Goal: Task Accomplishment & Management: Manage account settings

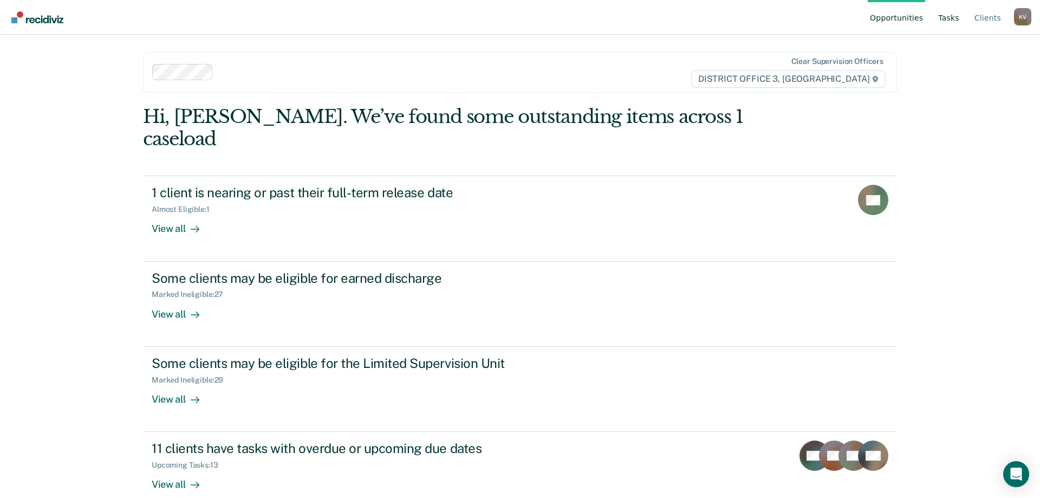
click at [953, 20] on link "Tasks" at bounding box center [948, 17] width 25 height 35
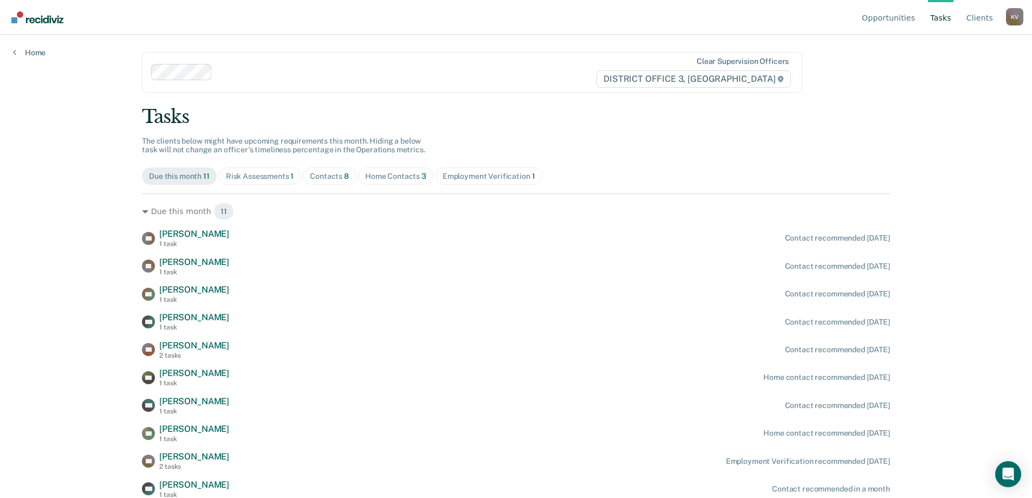
click at [276, 179] on div "Risk Assessments 1" at bounding box center [260, 176] width 68 height 9
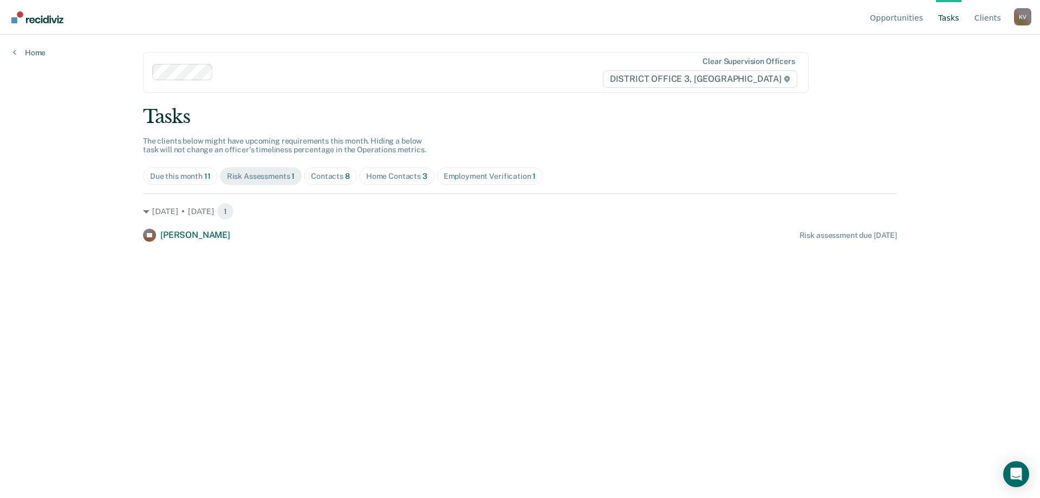
click at [334, 173] on div "Contacts 8" at bounding box center [330, 176] width 39 height 9
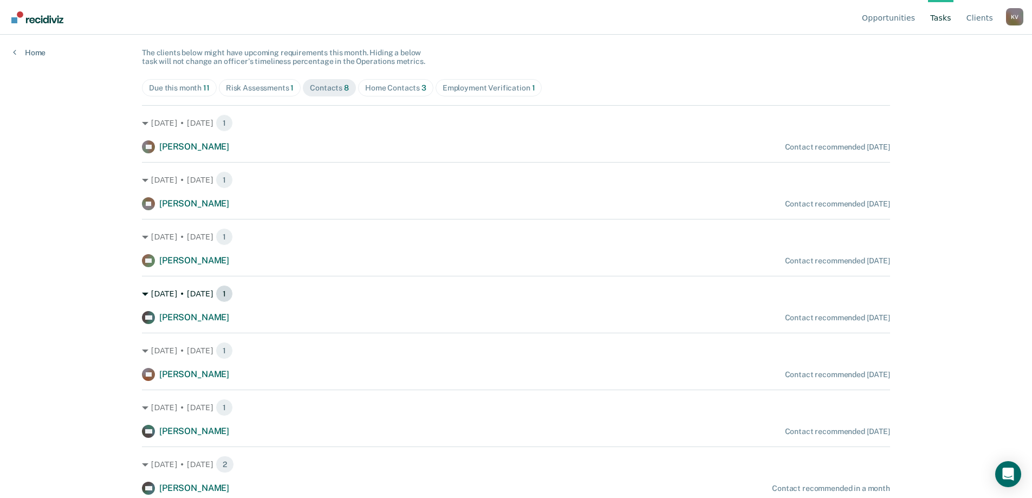
scroll to position [107, 0]
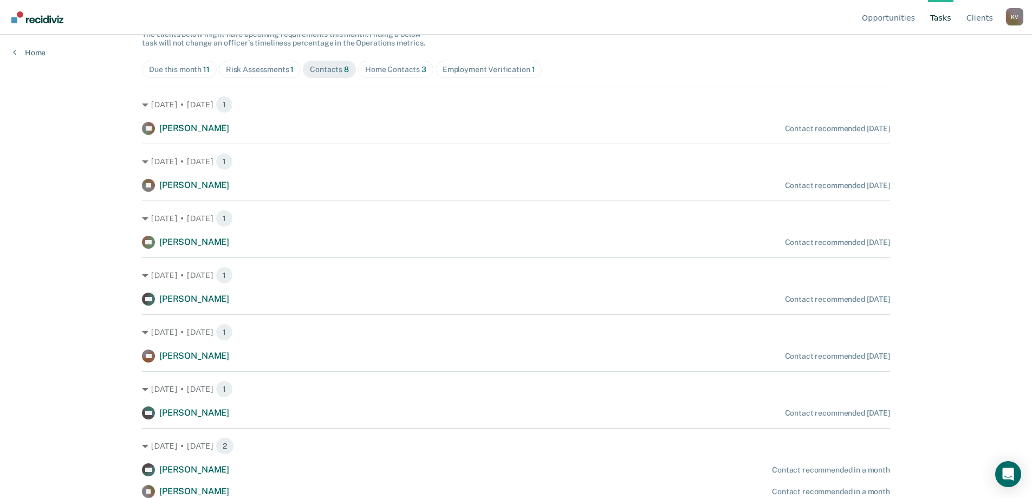
click at [396, 74] on span "Home Contacts 3" at bounding box center [395, 69] width 75 height 17
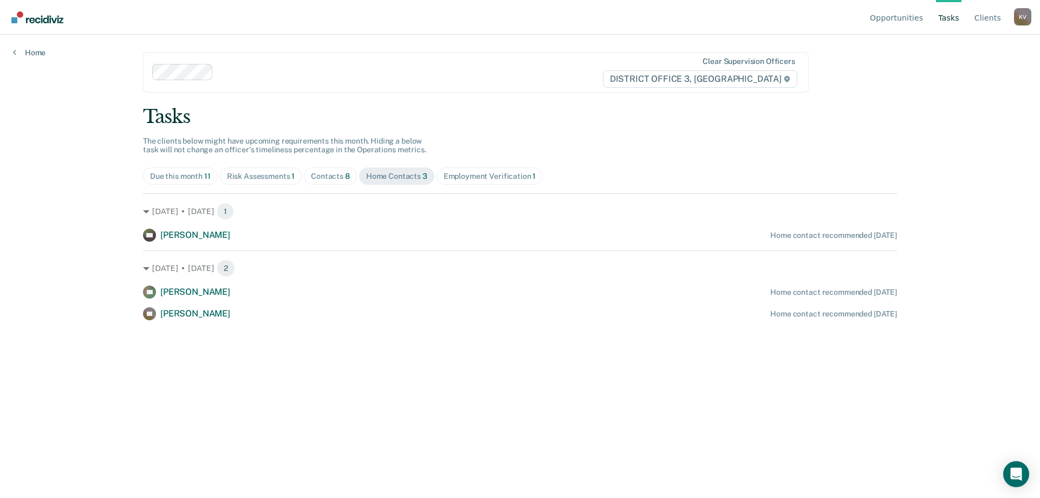
click at [398, 178] on div "Home Contacts 3" at bounding box center [396, 176] width 61 height 9
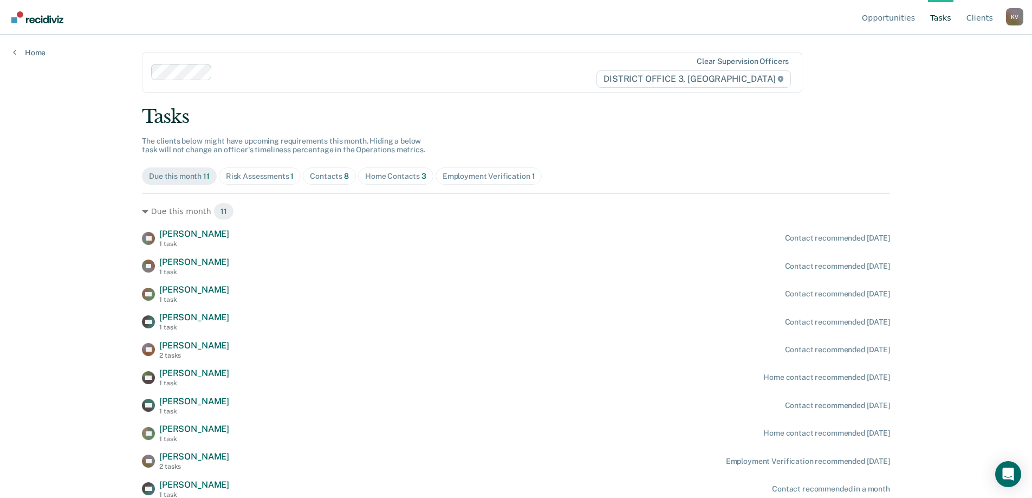
click at [406, 183] on span "Home Contacts 3" at bounding box center [395, 175] width 75 height 17
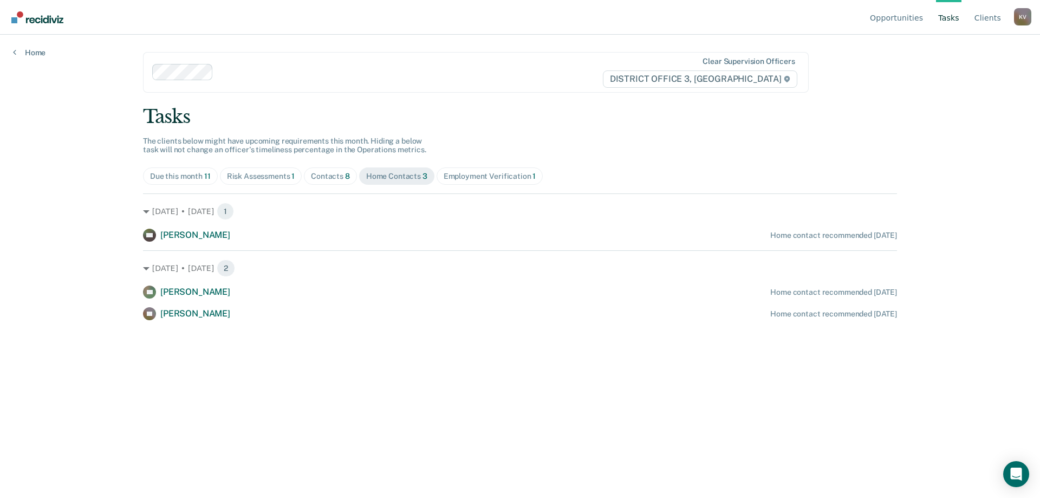
click at [465, 178] on div "Employment Verification 1" at bounding box center [490, 176] width 93 height 9
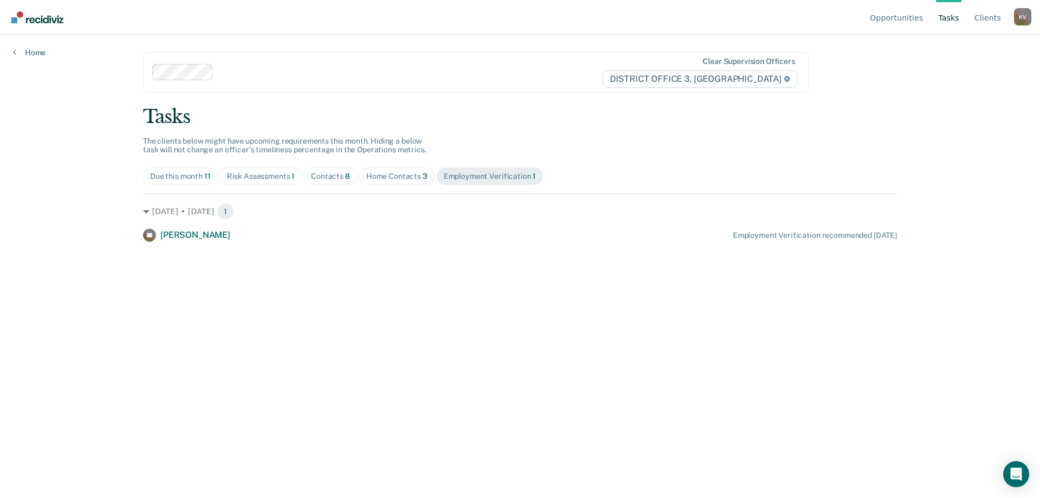
click at [394, 177] on div "Home Contacts 3" at bounding box center [396, 176] width 61 height 9
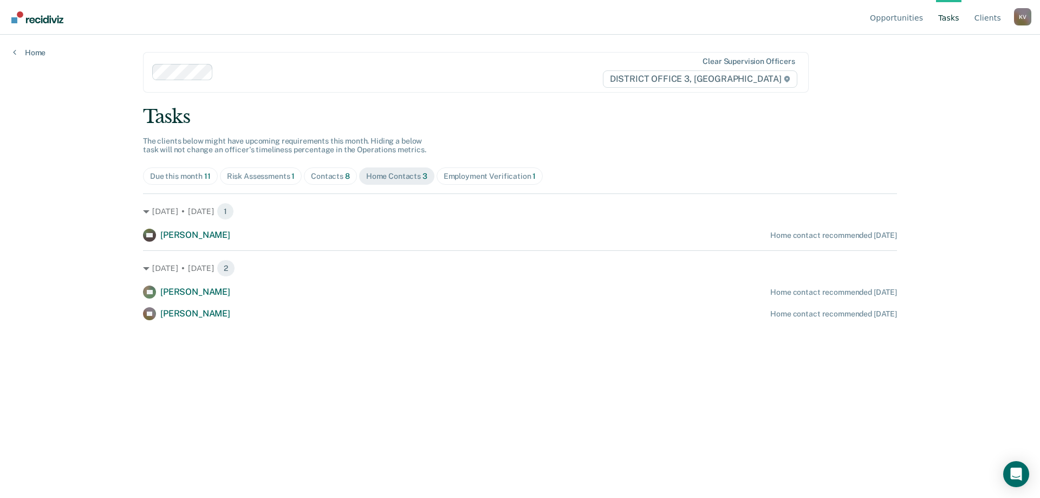
click at [329, 174] on div "Contacts 8" at bounding box center [330, 176] width 39 height 9
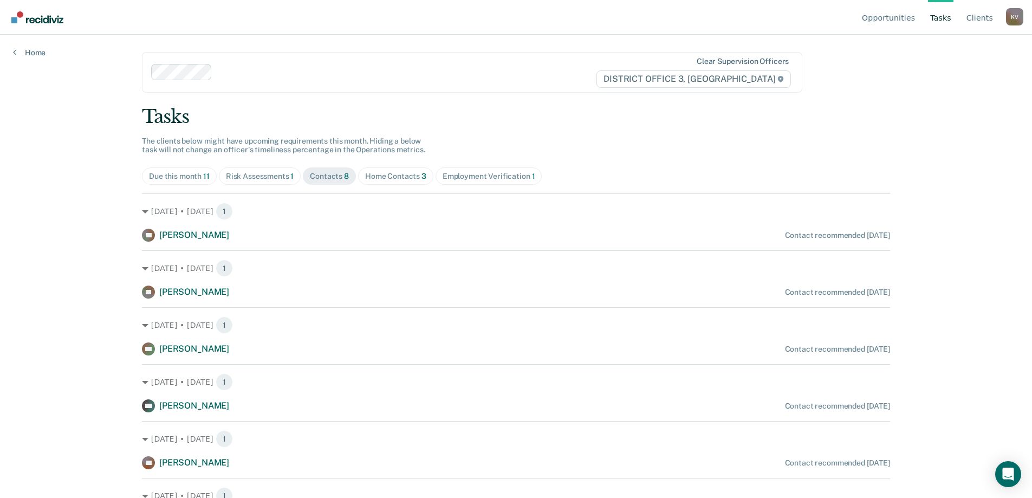
click at [279, 174] on div "Risk Assessments 1" at bounding box center [260, 176] width 68 height 9
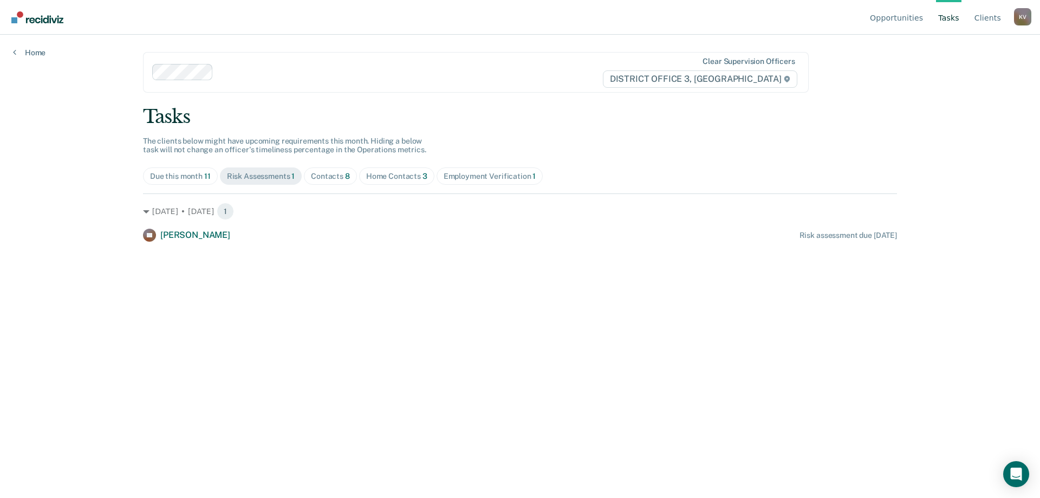
click at [173, 169] on span "Due this month 11" at bounding box center [180, 175] width 75 height 17
